Goal: Information Seeking & Learning: Find specific page/section

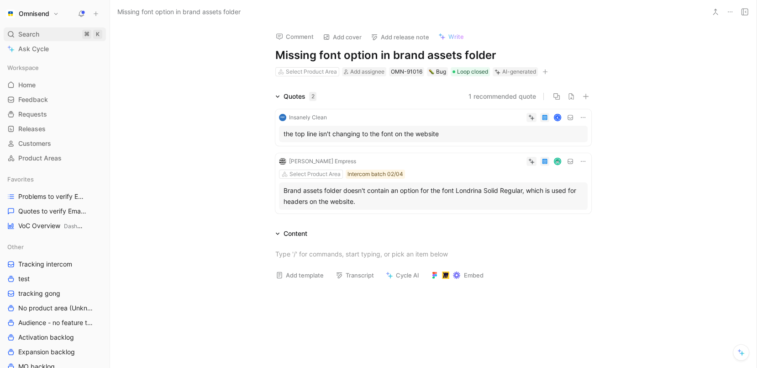
click at [58, 33] on div "Search ⌘ K" at bounding box center [55, 34] width 102 height 14
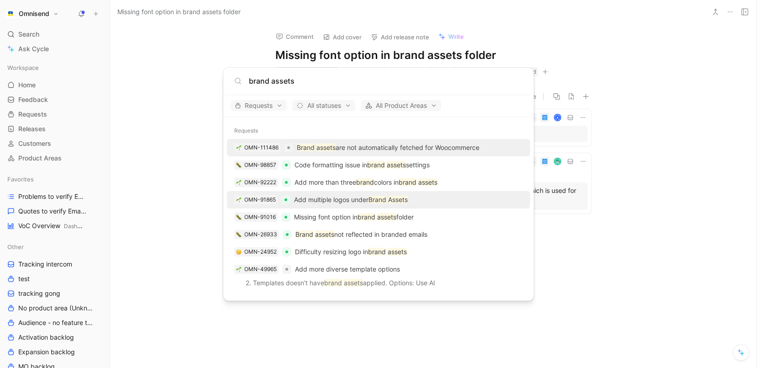
type input "brand assets"
click at [305, 206] on div "OMN-91865 Add multiple logos under Brand Assets" at bounding box center [379, 199] width 298 height 16
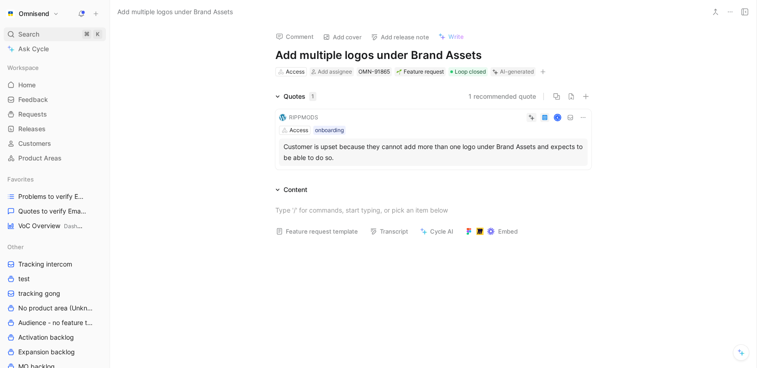
click at [44, 35] on div "Search ⌘ K" at bounding box center [55, 34] width 102 height 14
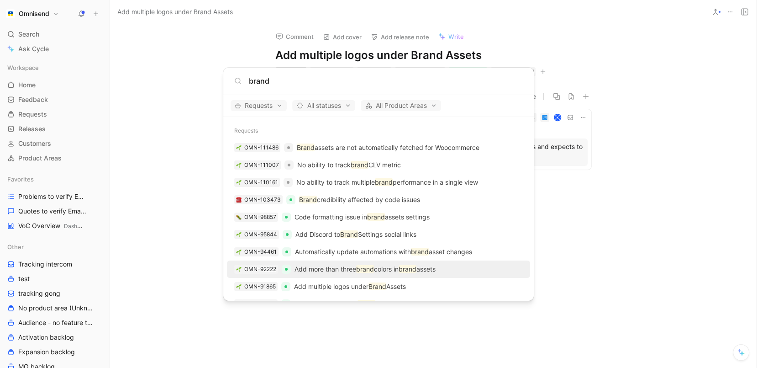
type input "brand"
click at [354, 272] on p "Add more than three brand colors in brand assets" at bounding box center [365, 269] width 141 height 11
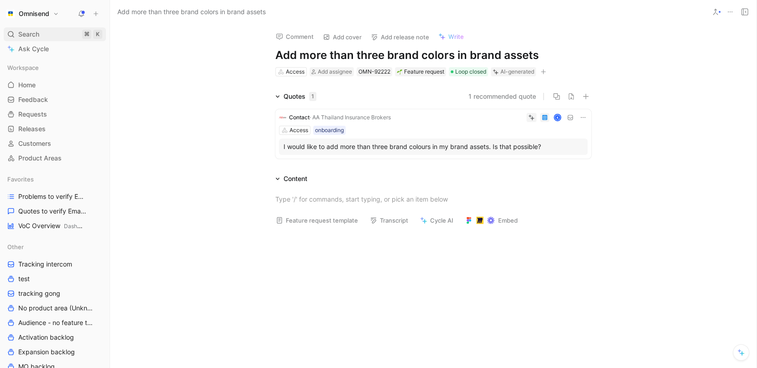
click at [53, 28] on div "Search ⌘ K" at bounding box center [55, 34] width 102 height 14
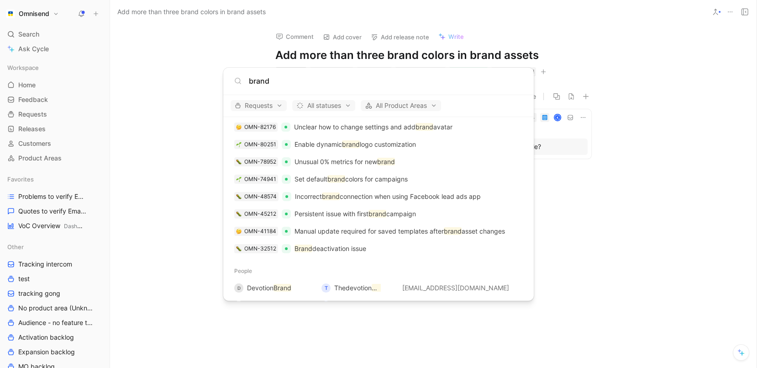
scroll to position [238, 0]
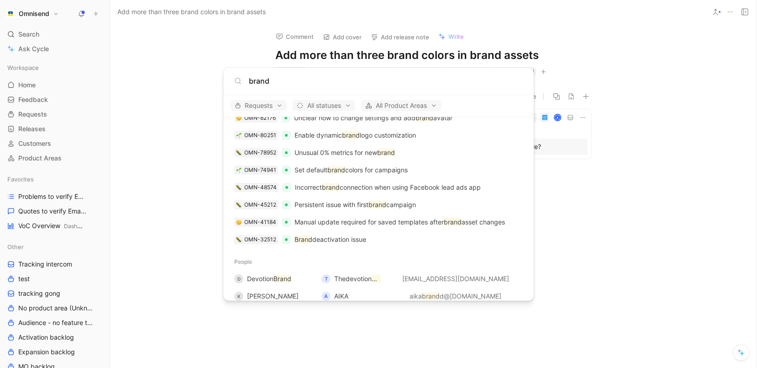
type input "brand"
